Goal: Transaction & Acquisition: Book appointment/travel/reservation

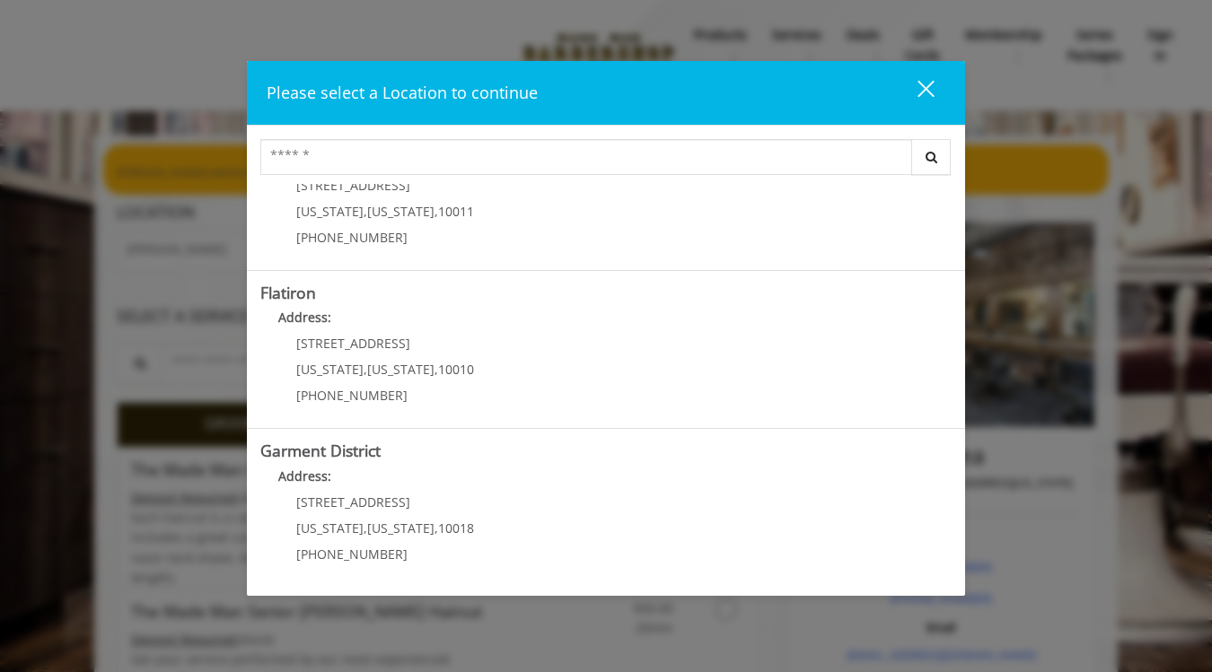
scroll to position [389, 0]
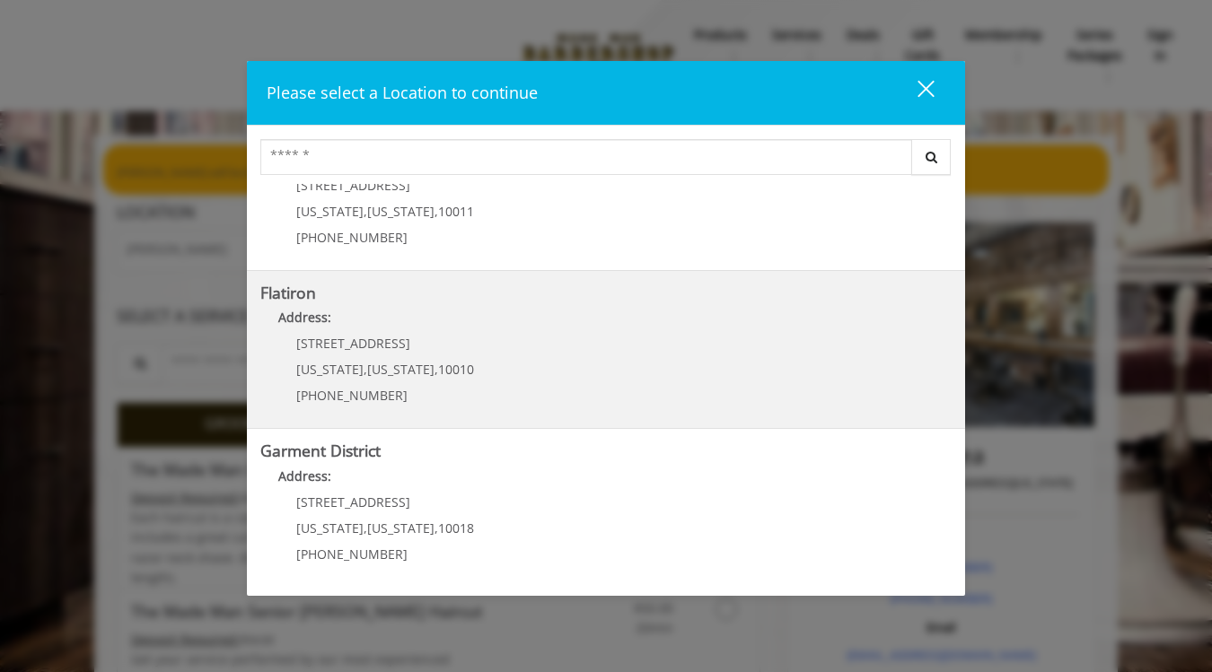
click at [494, 359] on "Flatiron Address: [STREET_ADDRESS][US_STATE][US_STATE] (917) 475-1765" at bounding box center [605, 350] width 691 height 131
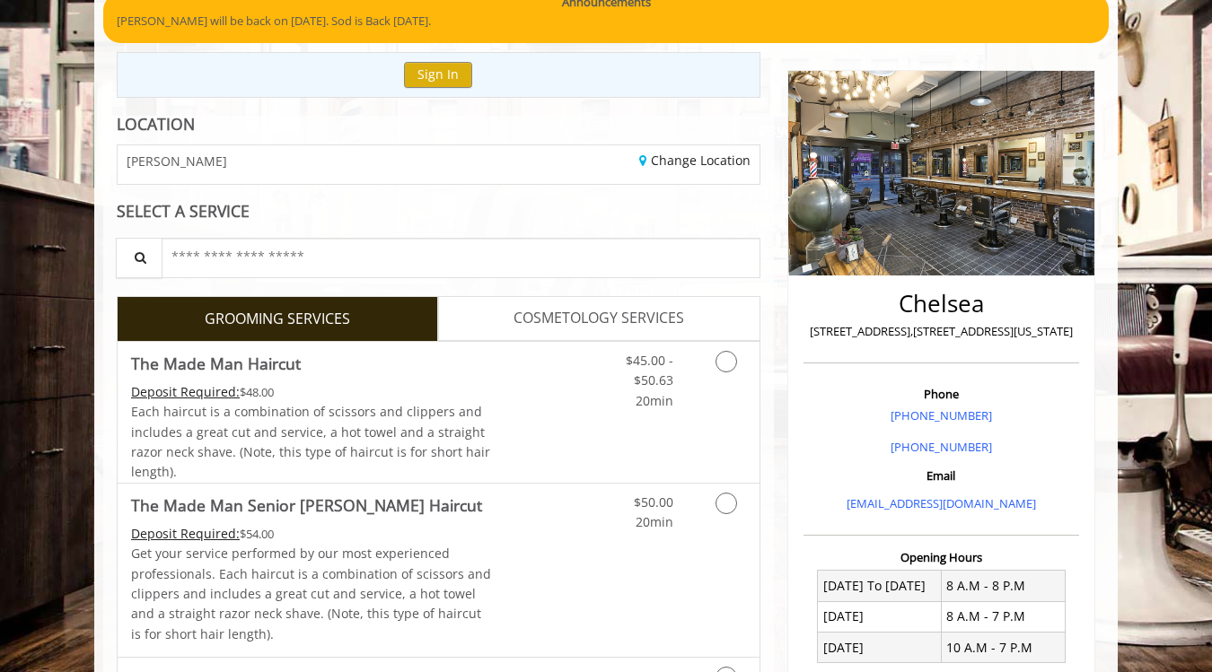
scroll to position [153, 0]
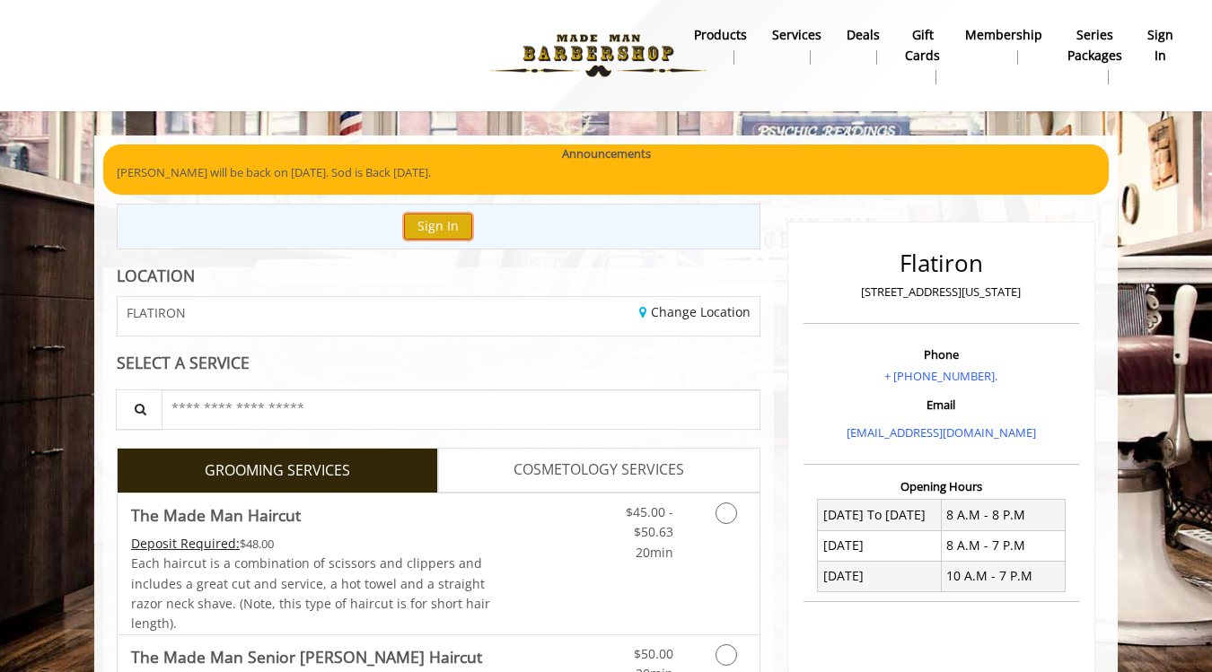
click at [452, 220] on button "Sign In" at bounding box center [438, 227] width 68 height 26
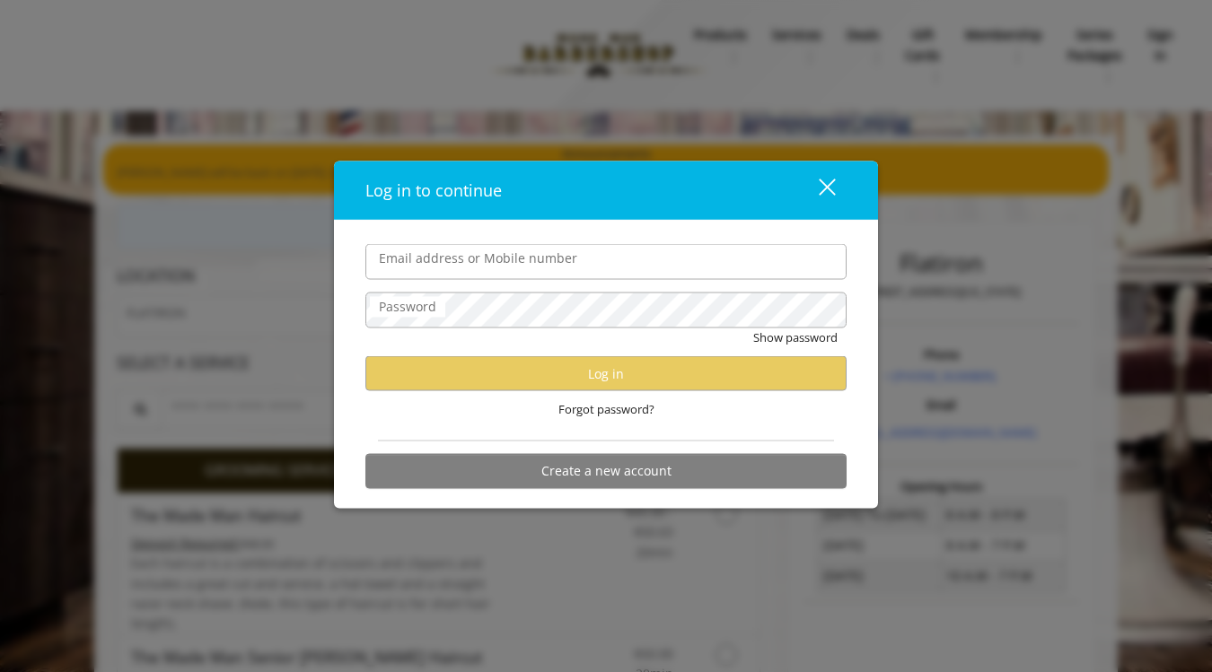
click at [452, 280] on form "Email address or Mobile number Password Show password Log in Forgot password? C…" at bounding box center [605, 371] width 481 height 254
click at [444, 268] on input "Email address or Mobile number" at bounding box center [605, 262] width 481 height 36
click at [456, 249] on label "Email address or Mobile number" at bounding box center [478, 259] width 216 height 20
click at [456, 249] on input "Email address or Mobile number" at bounding box center [605, 262] width 481 height 36
type input "**********"
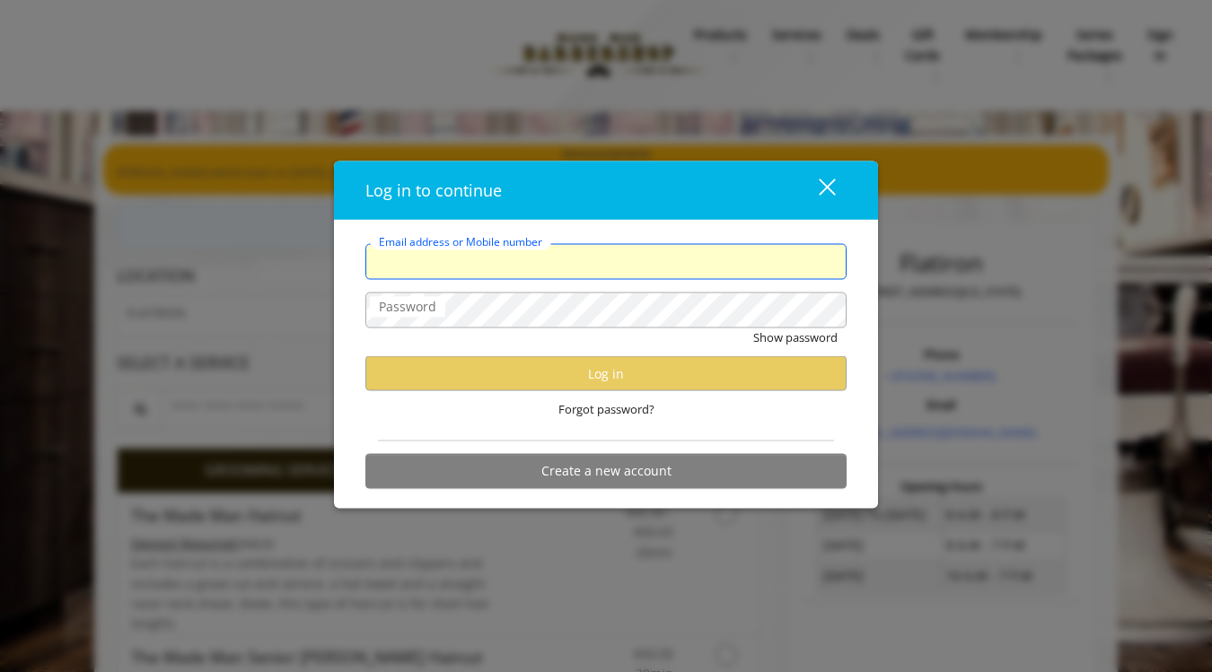
type input "**********"
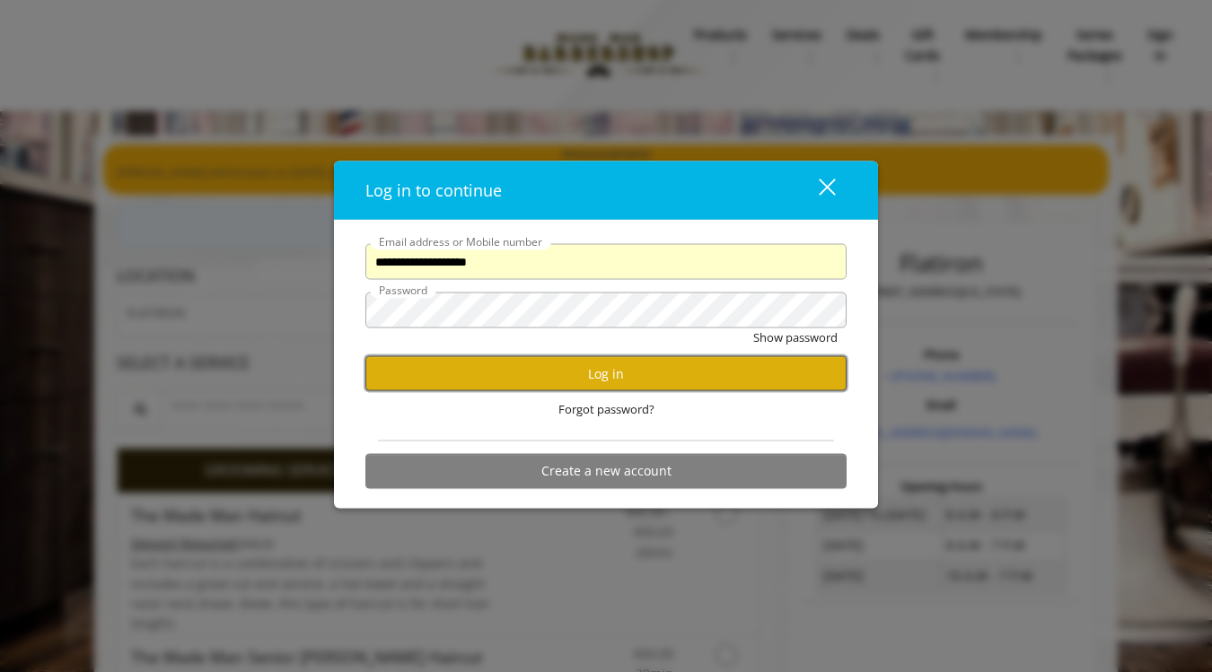
click at [499, 374] on button "Log in" at bounding box center [605, 373] width 481 height 35
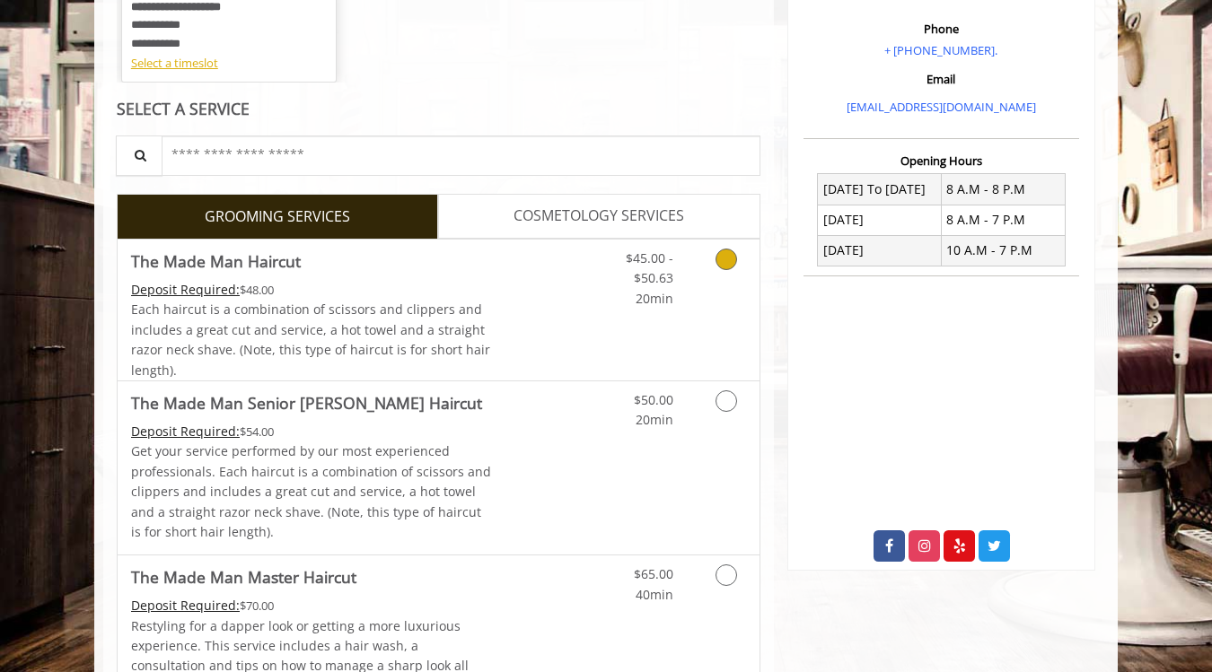
scroll to position [328, 0]
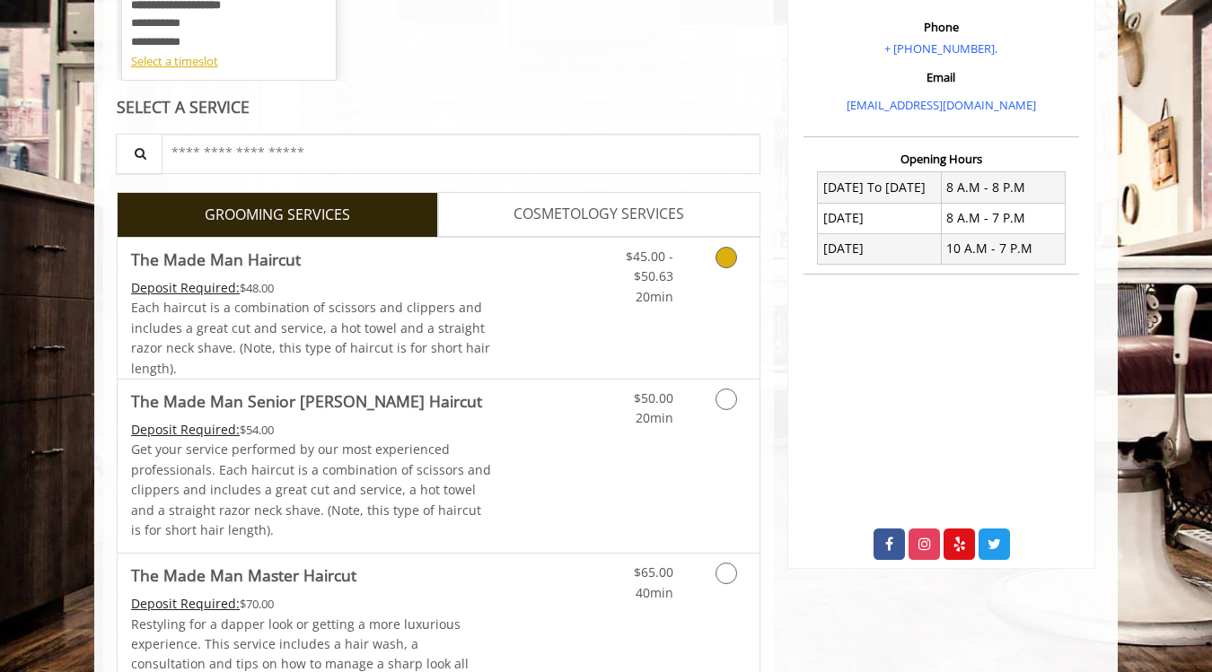
click at [592, 291] on div "$45.00 - $50.63 20min" at bounding box center [635, 272] width 101 height 69
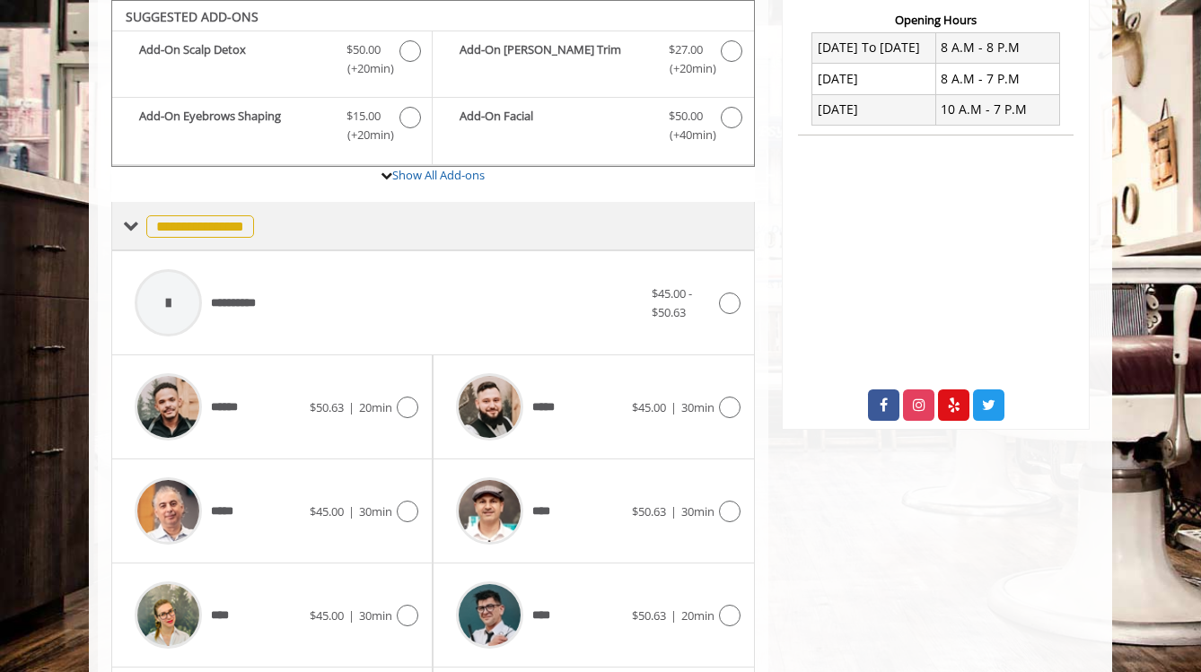
click at [573, 239] on div "**********" at bounding box center [433, 226] width 644 height 48
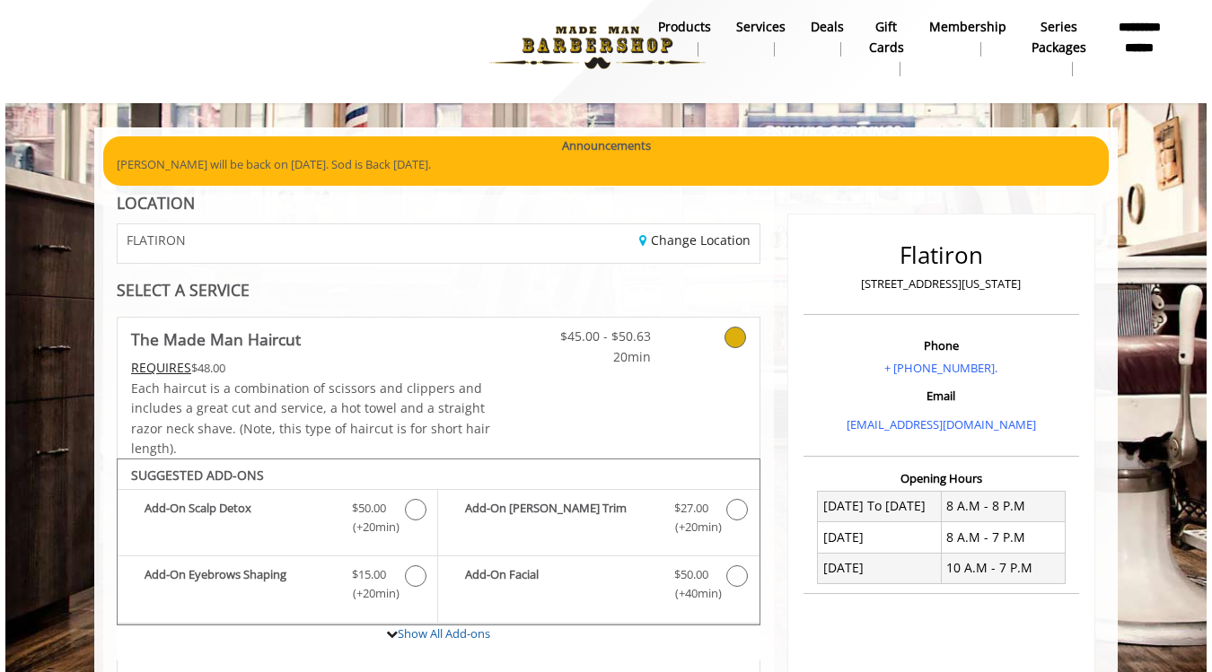
scroll to position [0, 0]
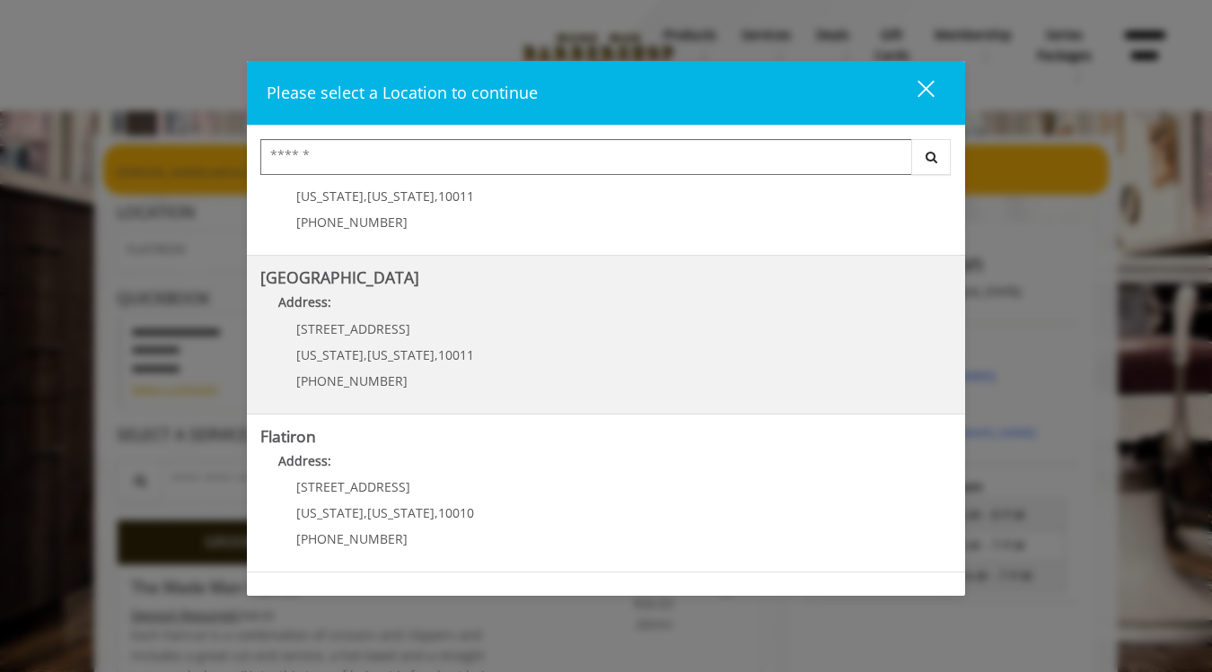
scroll to position [245, 0]
click at [450, 503] on div "10 E 23rd St New York , New York , 10010 (917) 475-1765" at bounding box center [371, 519] width 223 height 78
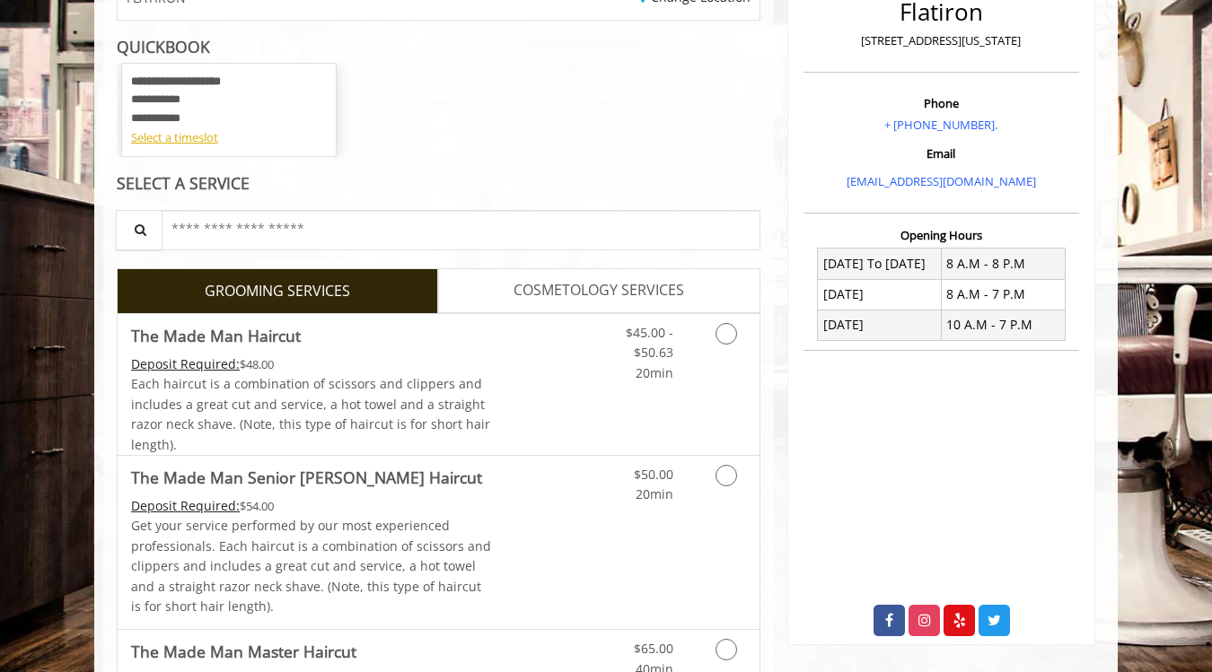
scroll to position [261, 0]
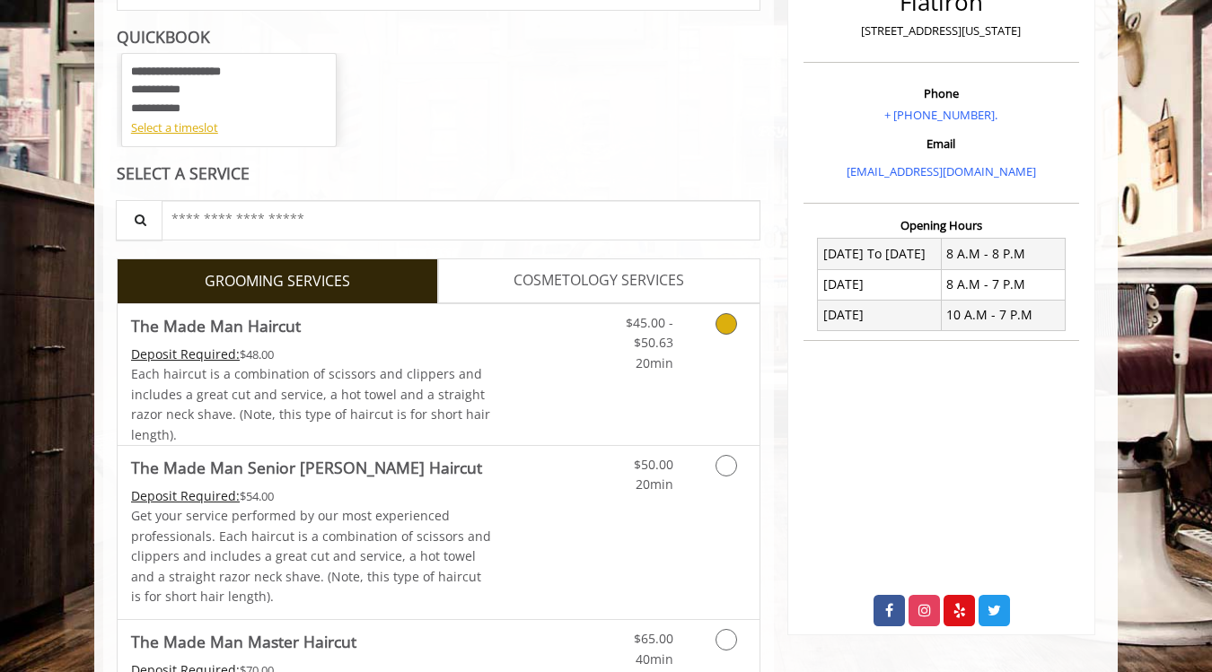
click at [610, 372] on link "$45.00 - $50.63 20min" at bounding box center [636, 338] width 75 height 69
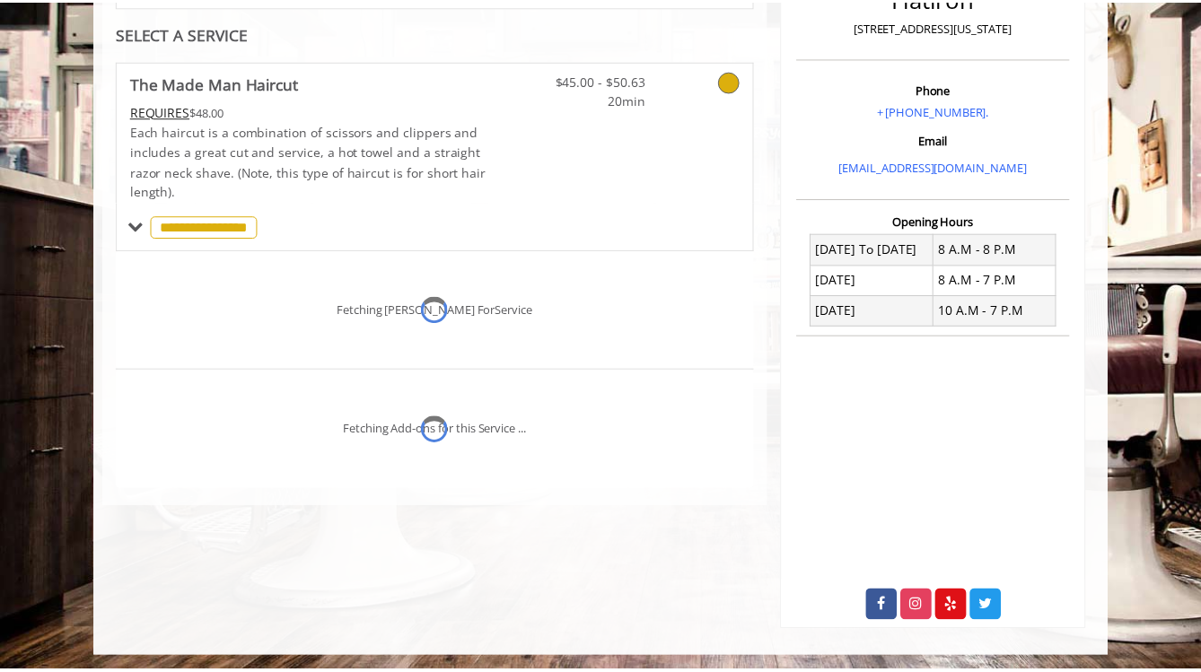
scroll to position [269, 0]
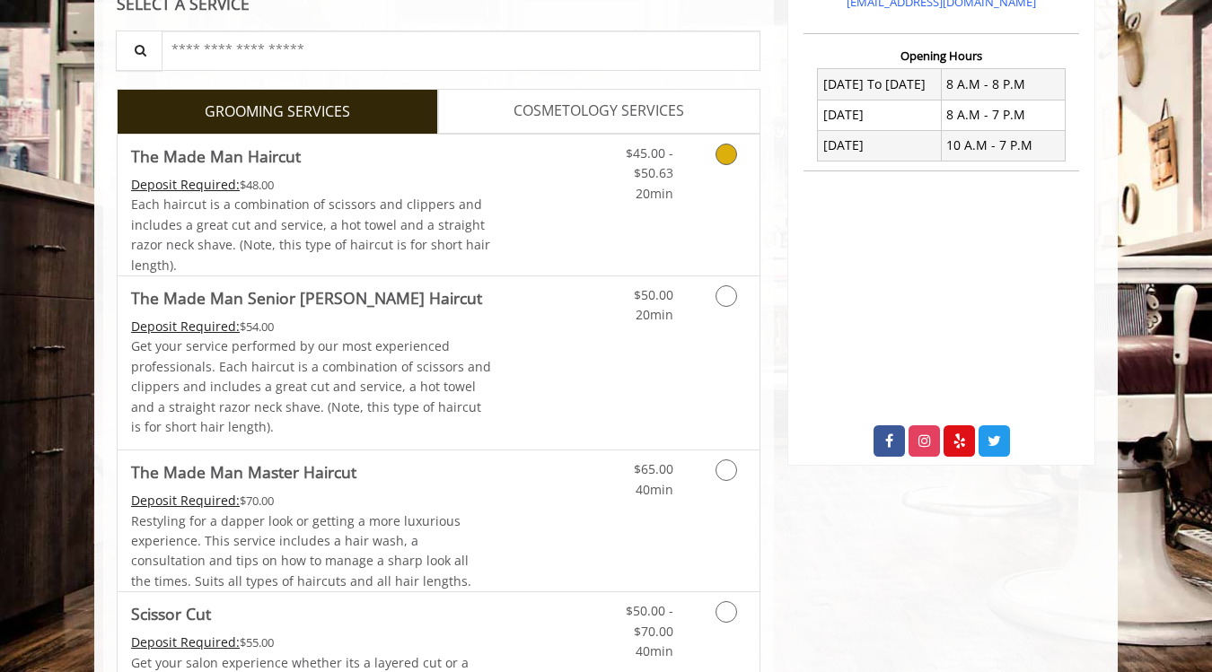
scroll to position [433, 0]
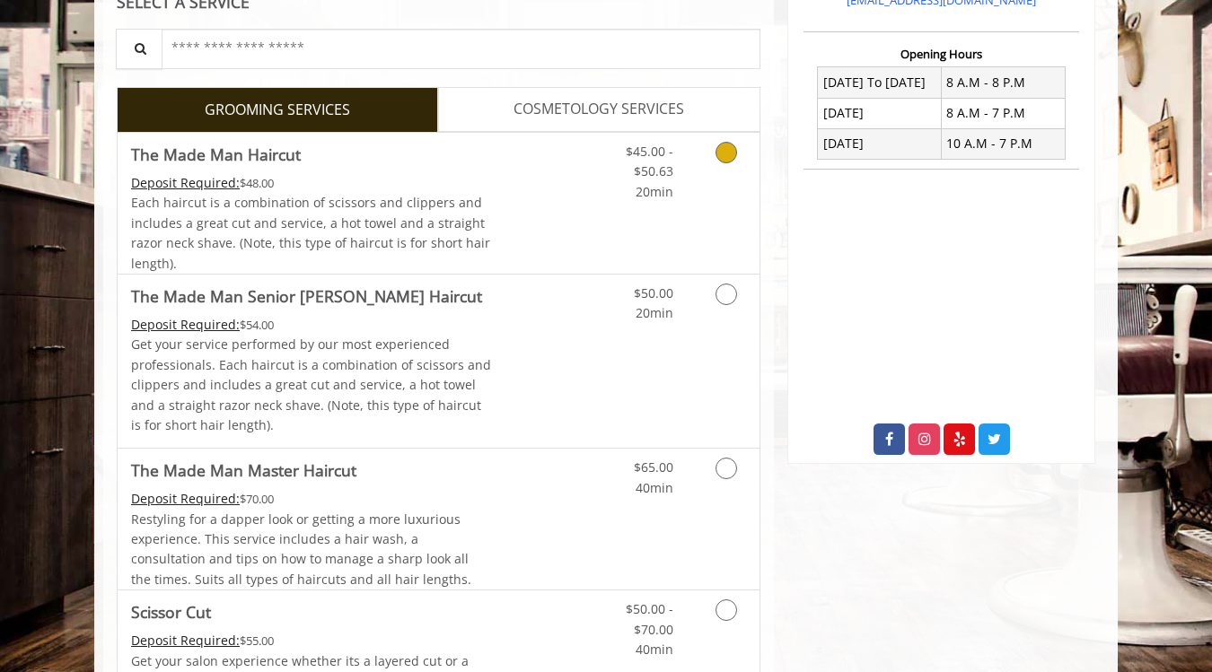
click at [725, 215] on div "$45.00 - $50.63 20min" at bounding box center [679, 203] width 161 height 141
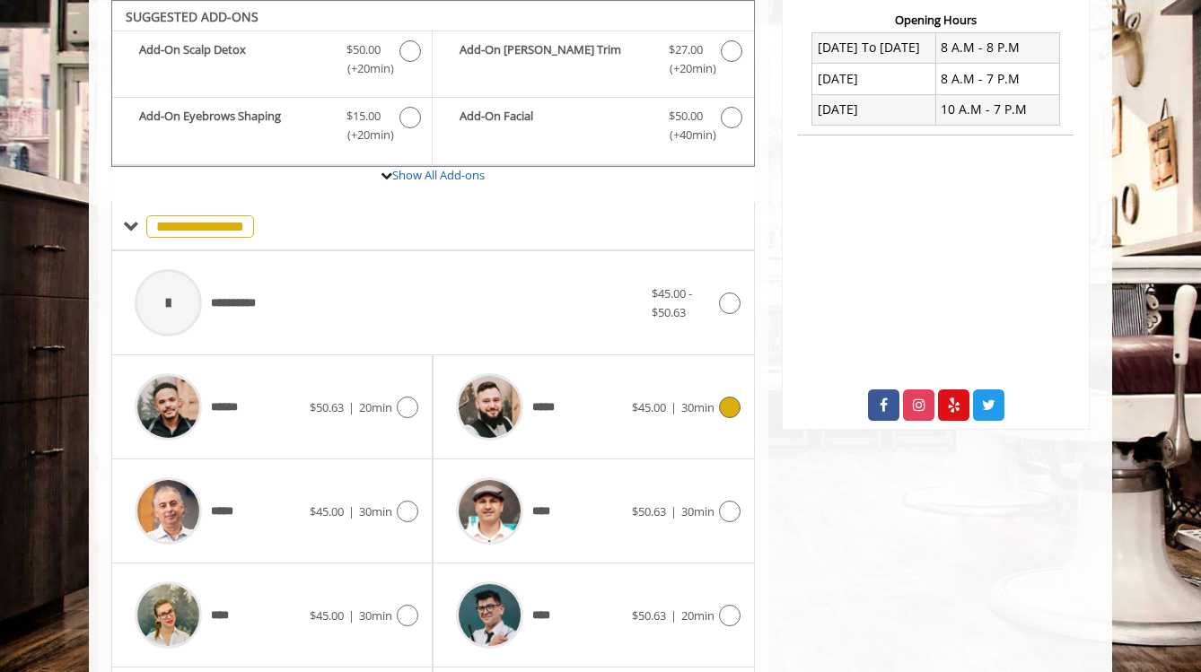
click at [636, 403] on span "$45.00" at bounding box center [649, 407] width 34 height 16
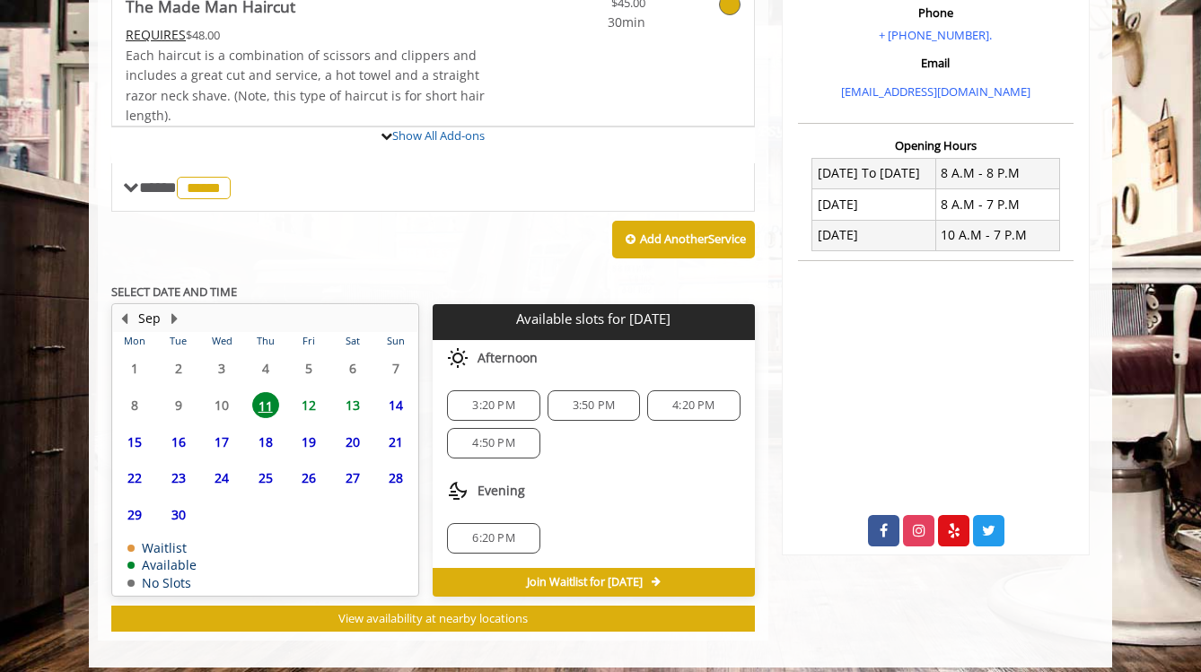
scroll to position [518, 0]
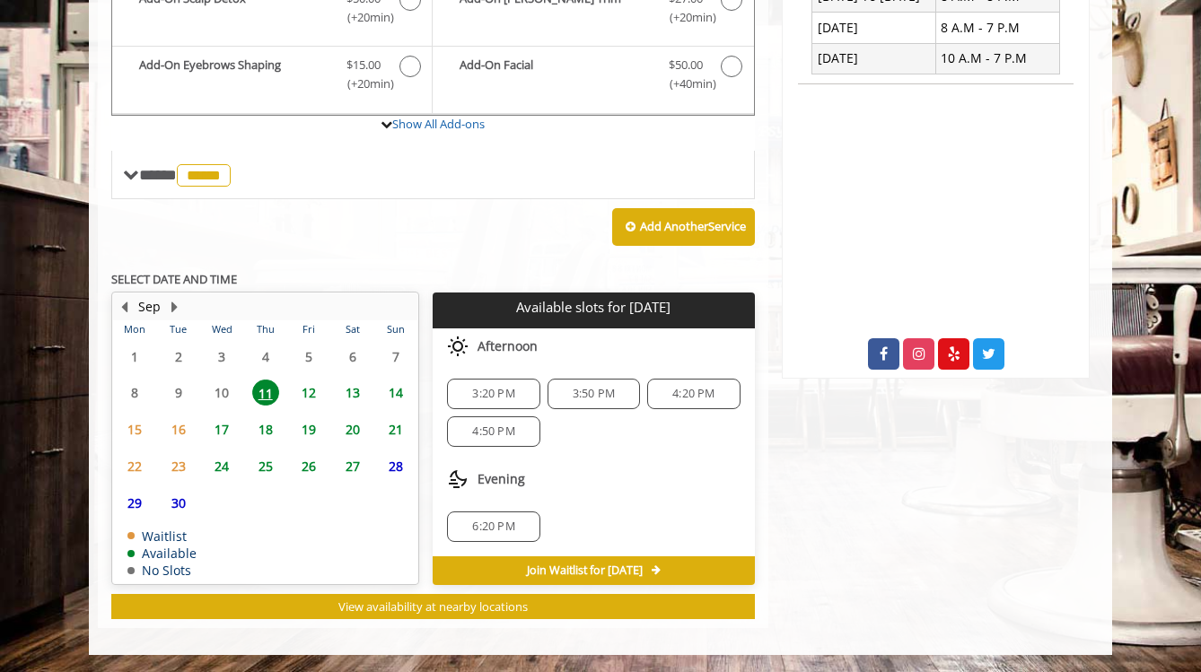
click at [304, 391] on span "12" at bounding box center [308, 393] width 27 height 26
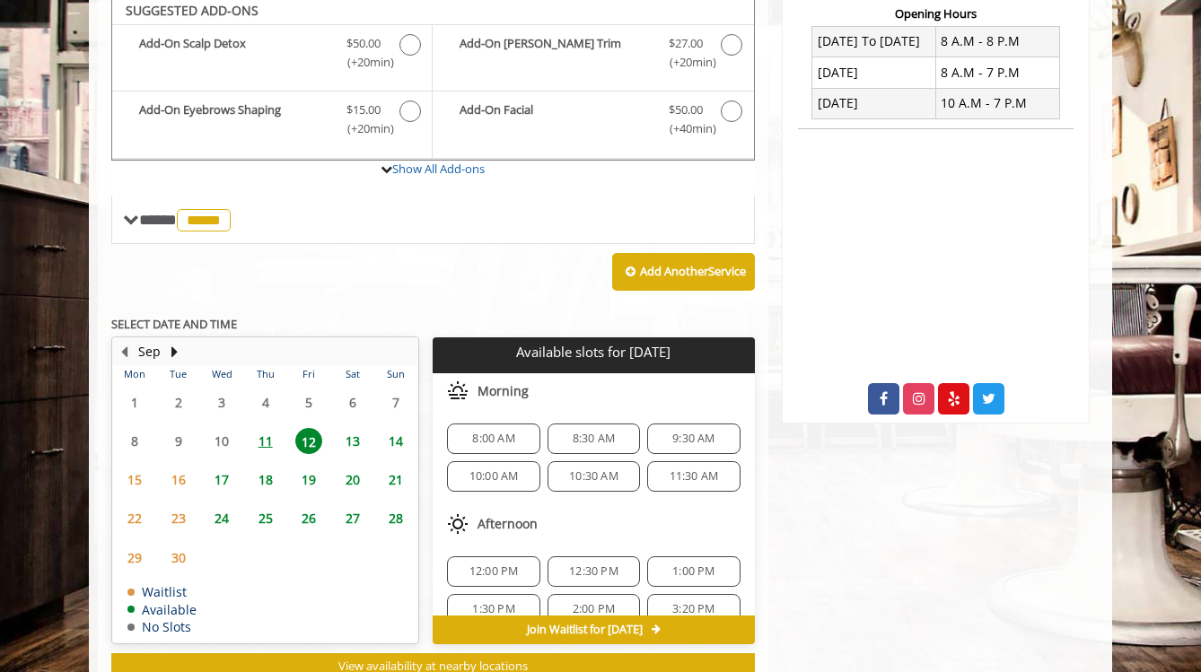
scroll to position [468, 0]
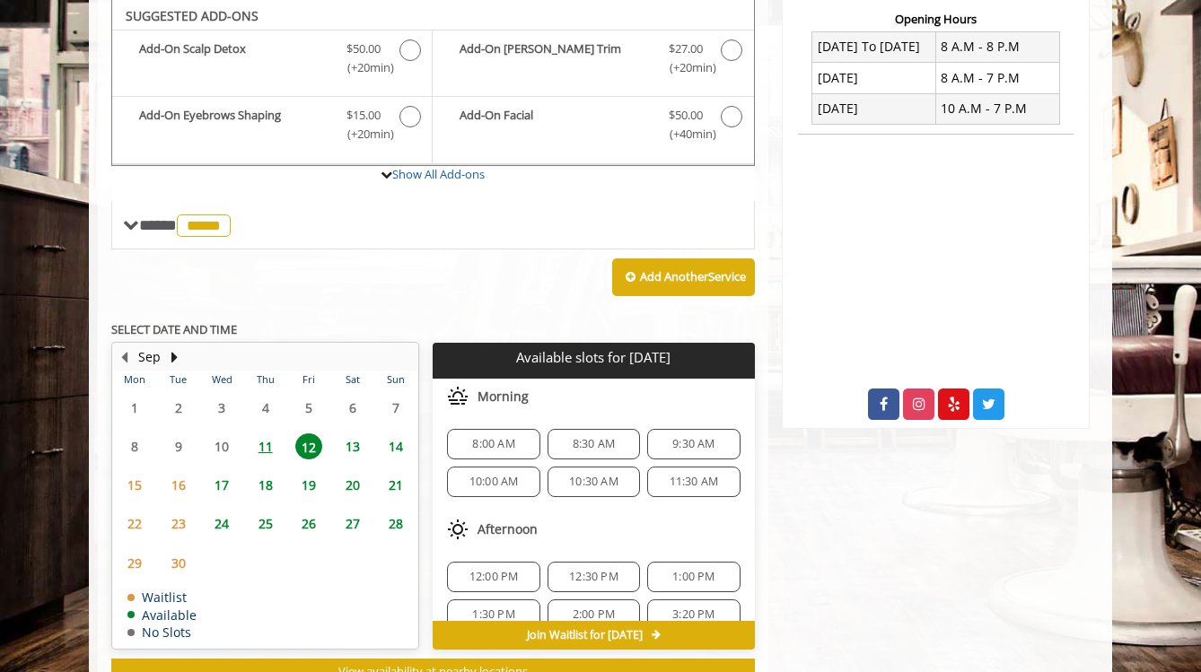
click at [502, 443] on span "8:00 AM" at bounding box center [493, 444] width 42 height 14
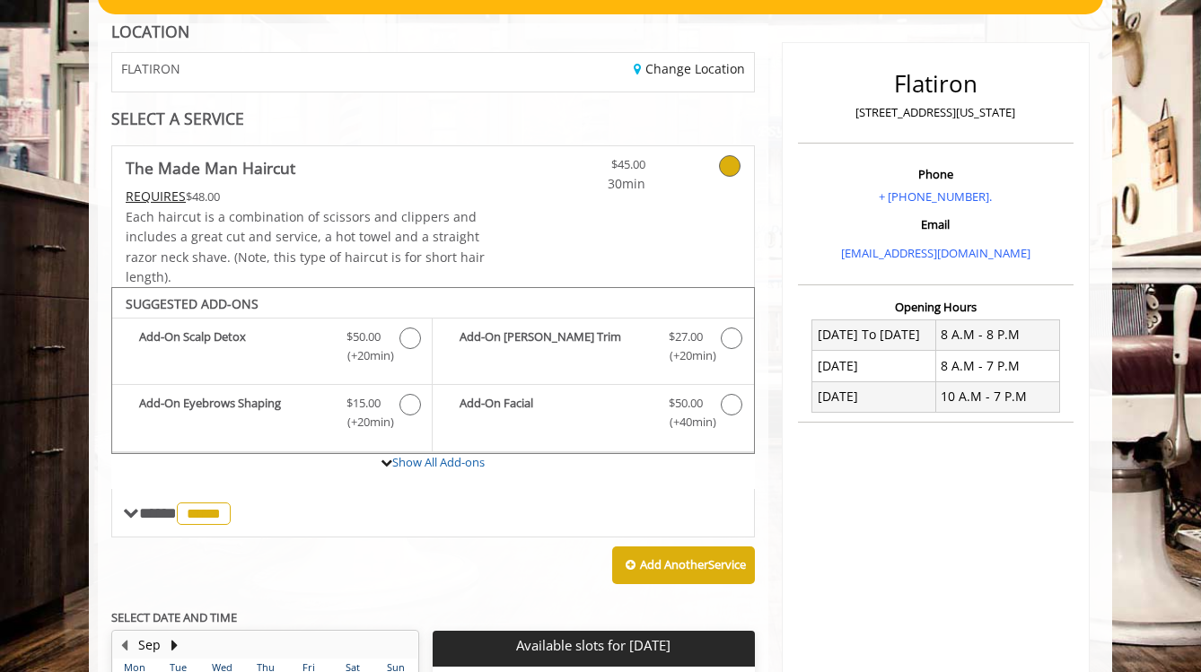
scroll to position [857, 0]
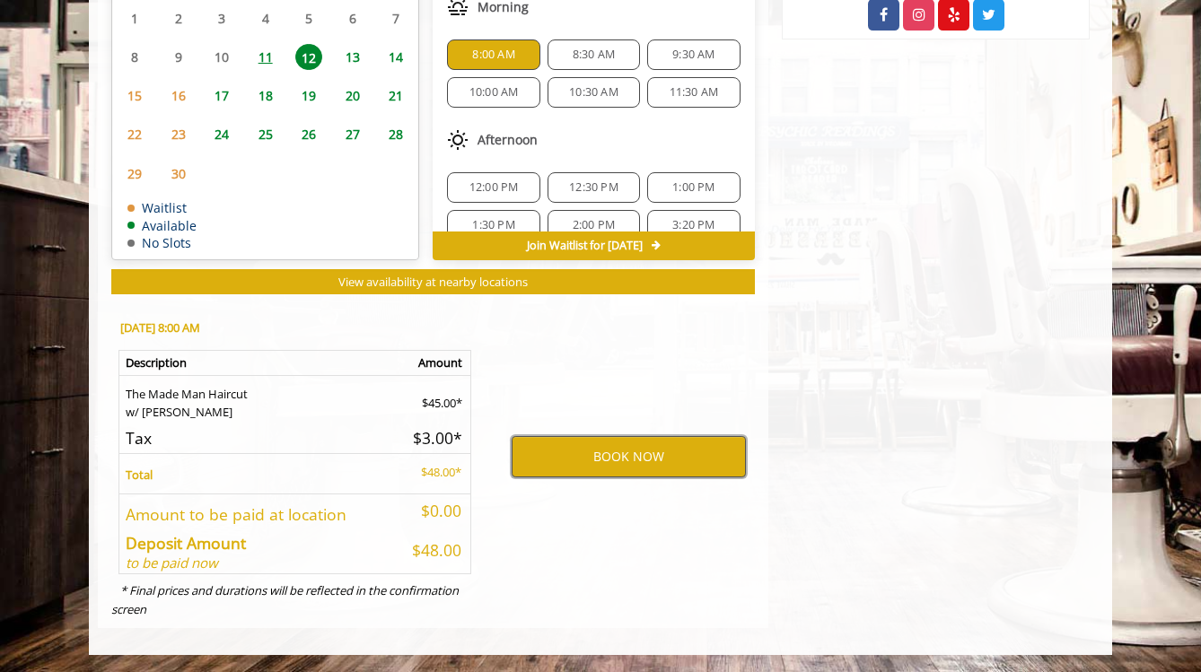
click at [610, 460] on button "BOOK NOW" at bounding box center [629, 456] width 234 height 41
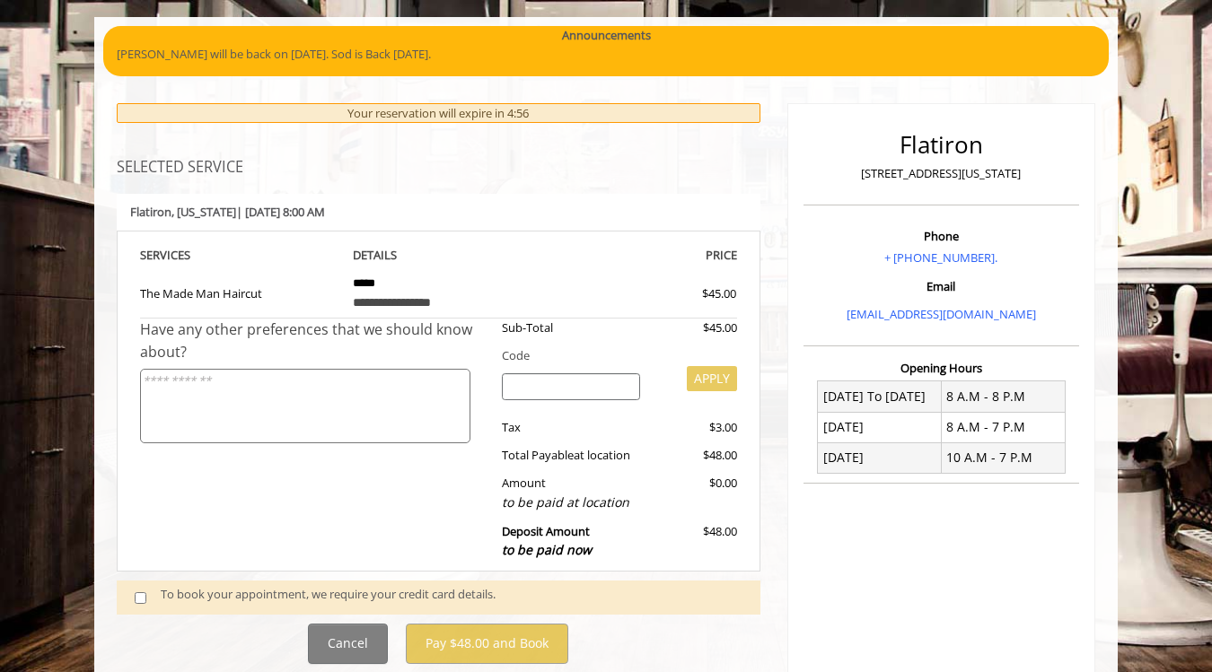
scroll to position [269, 0]
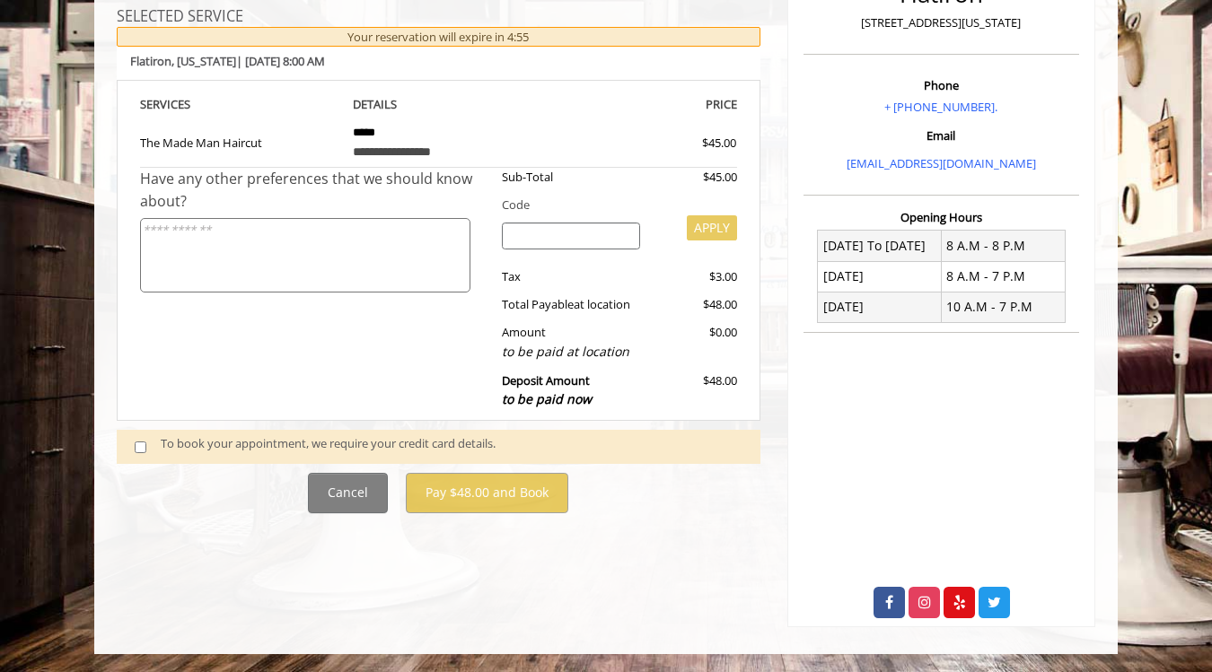
click at [352, 444] on div "To book your appointment, we require your credit card details." at bounding box center [452, 446] width 582 height 24
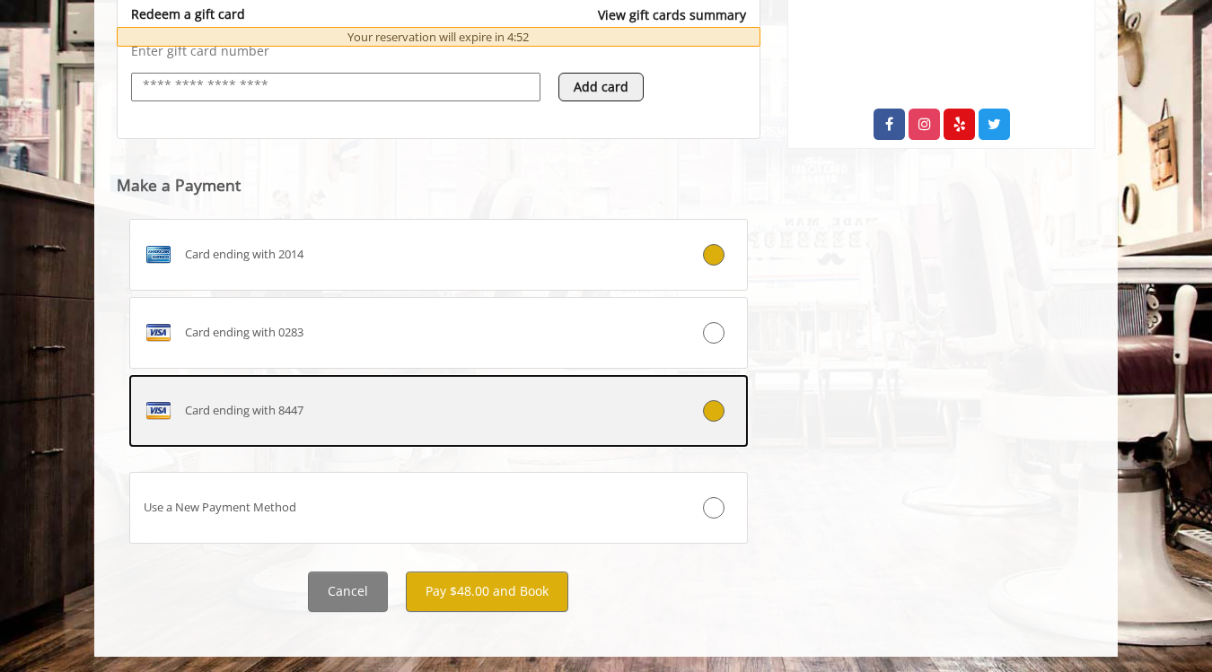
scroll to position [750, 0]
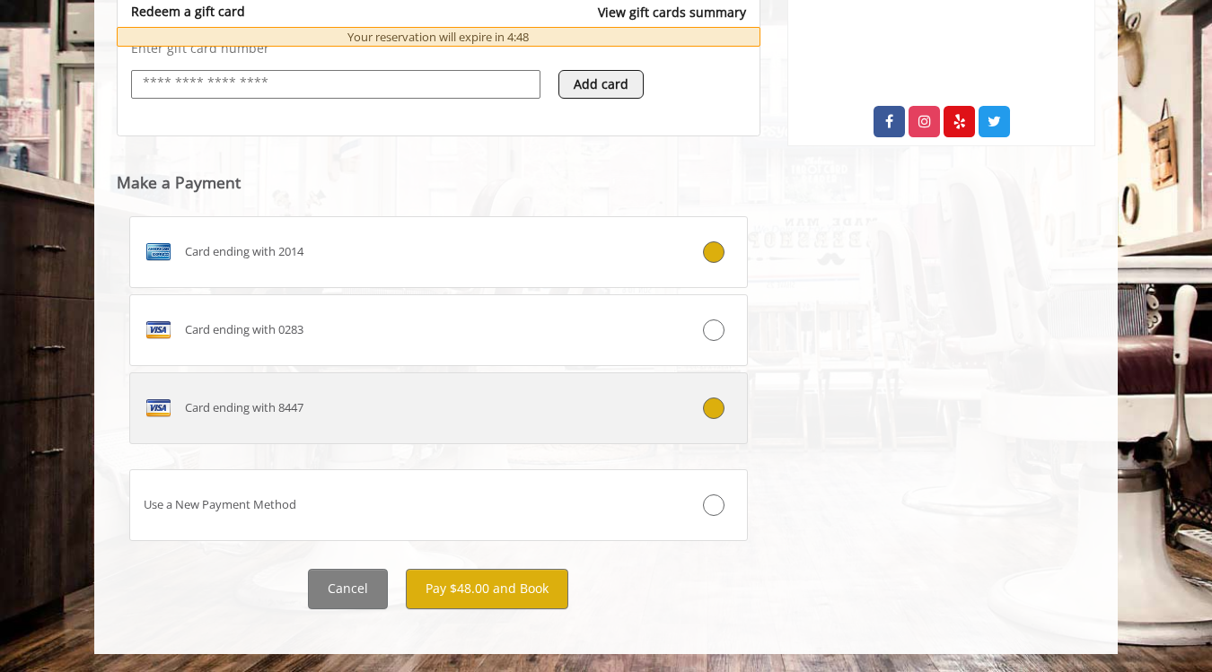
click at [706, 399] on div at bounding box center [695, 409] width 102 height 22
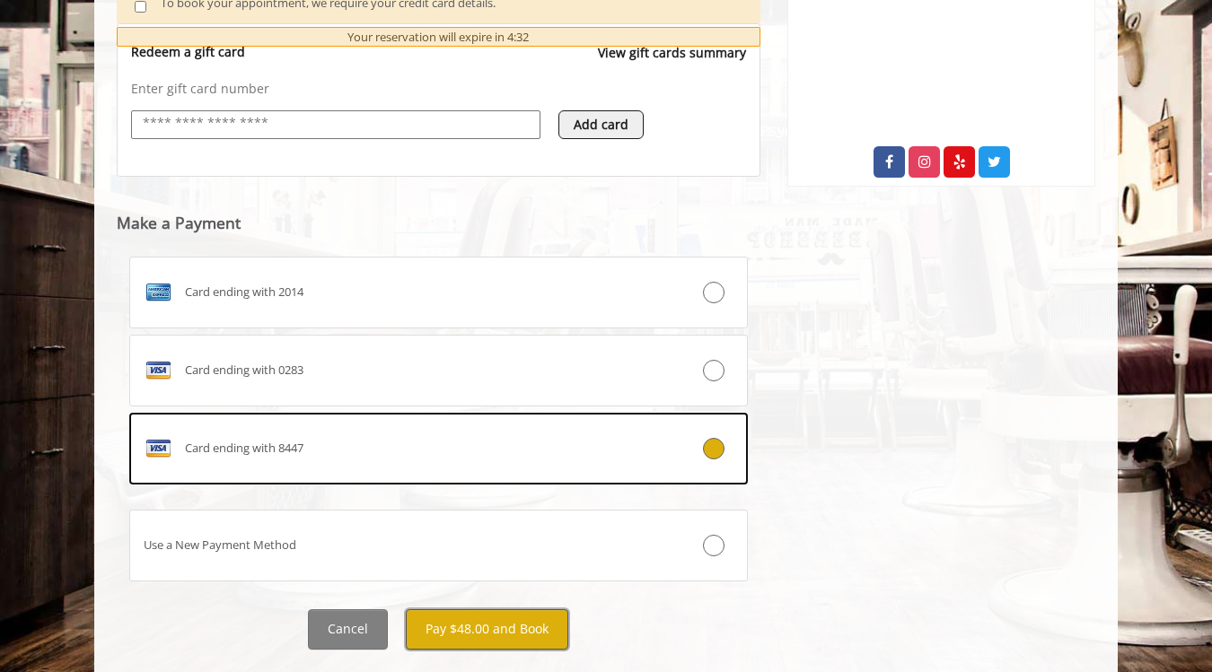
click at [483, 641] on button "Pay $48.00 and Book" at bounding box center [487, 630] width 162 height 40
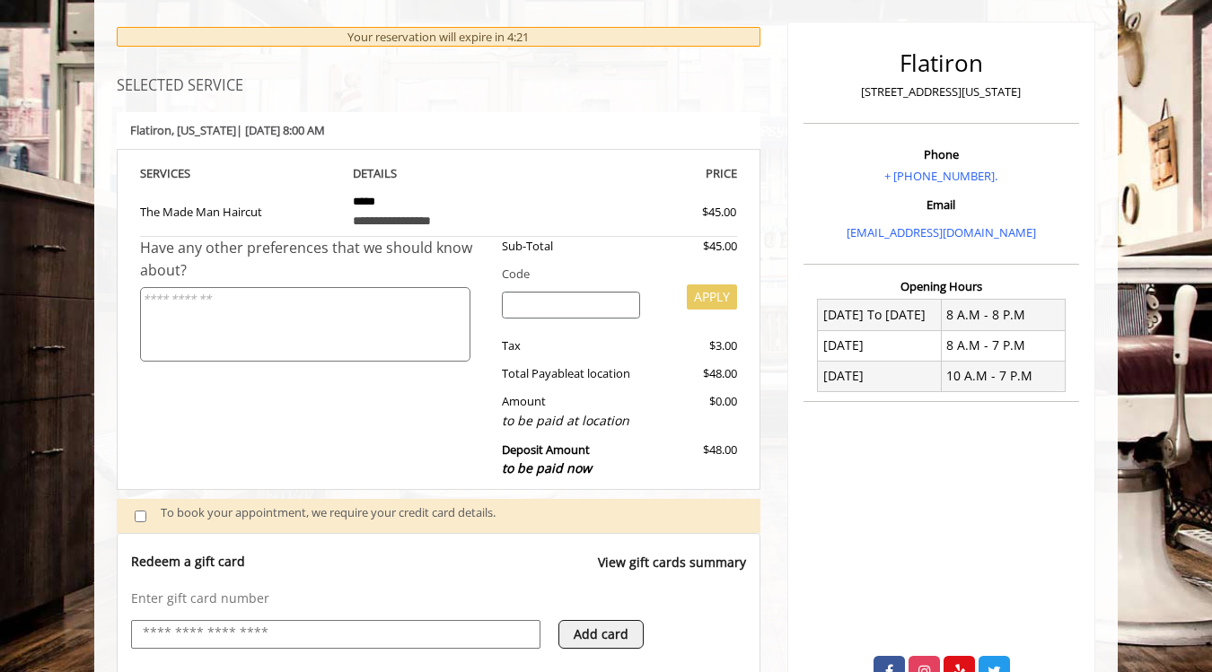
scroll to position [623, 0]
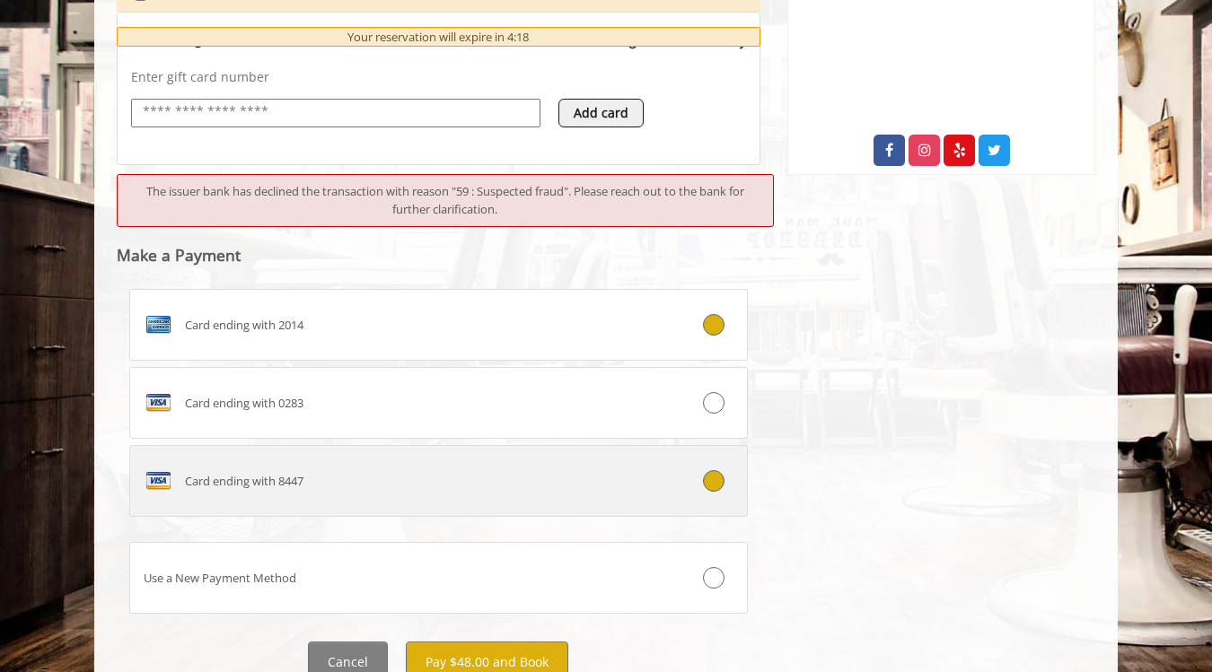
click at [716, 474] on icon at bounding box center [714, 481] width 22 height 22
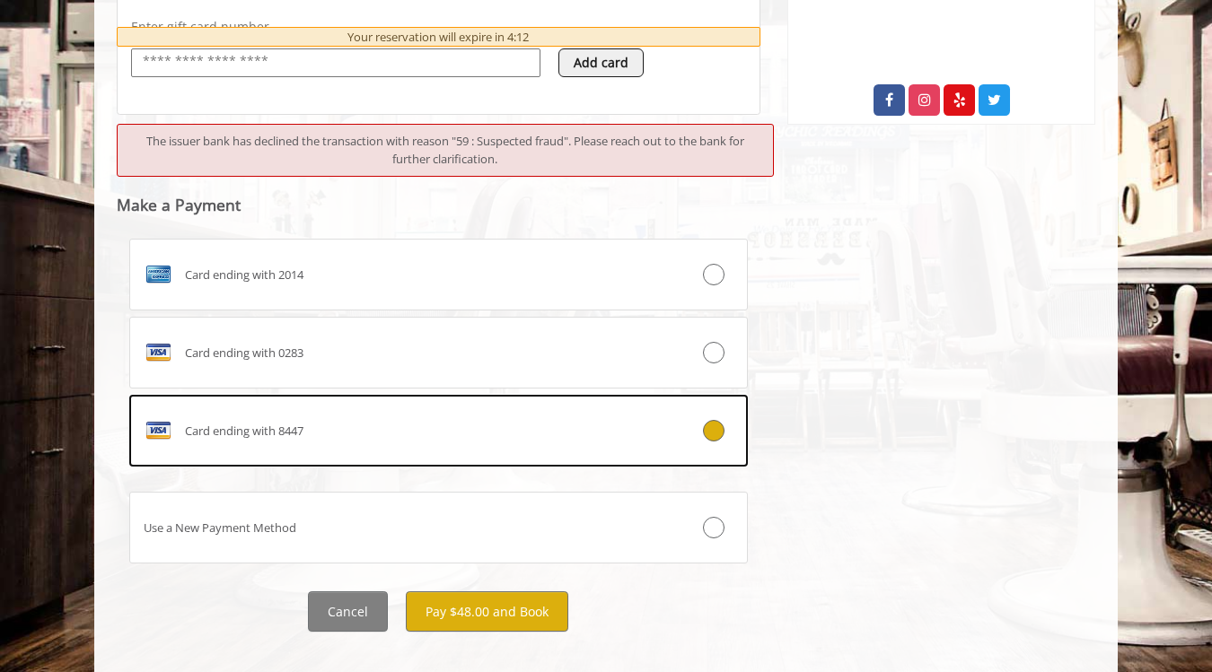
scroll to position [775, 0]
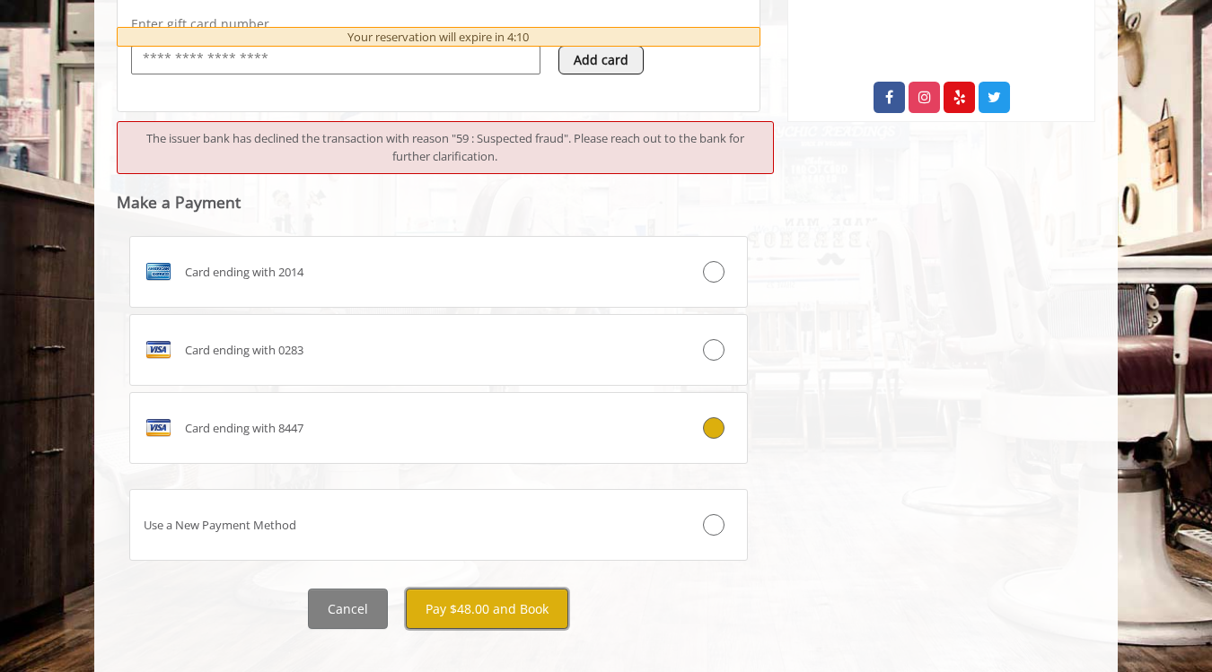
click at [511, 606] on button "Pay $48.00 and Book" at bounding box center [487, 609] width 162 height 40
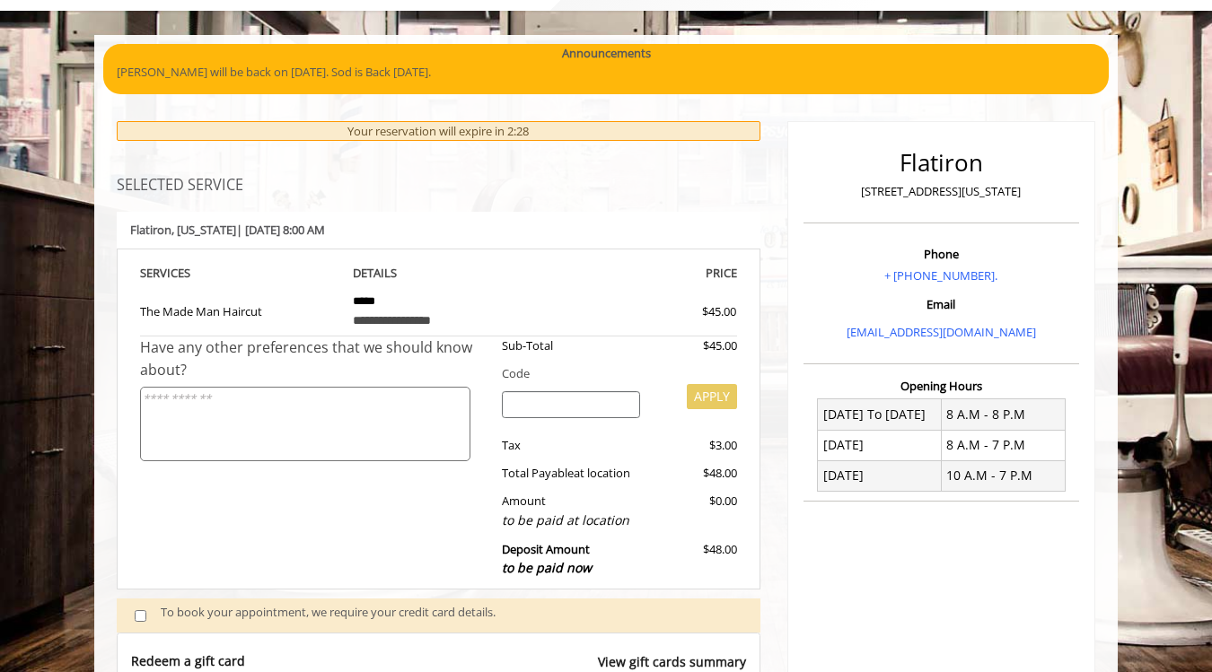
scroll to position [0, 0]
